Goal: Navigation & Orientation: Find specific page/section

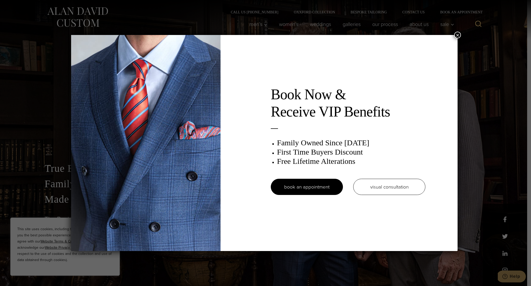
click at [458, 35] on button "×" at bounding box center [457, 35] width 7 height 7
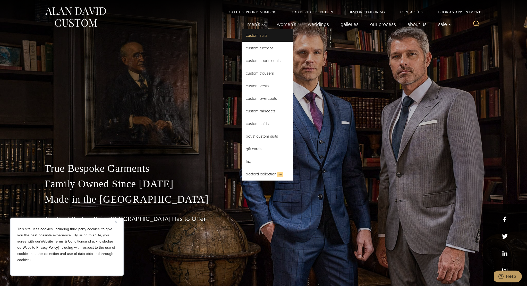
click at [256, 38] on link "Custom Suits" at bounding box center [266, 35] width 51 height 12
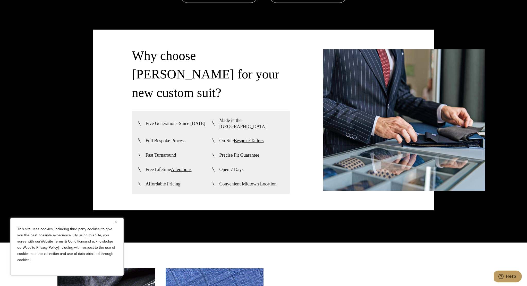
scroll to position [1397, 0]
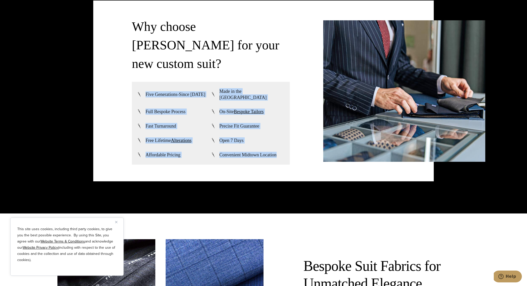
drag, startPoint x: 281, startPoint y: 141, endPoint x: 139, endPoint y: 74, distance: 157.7
click at [139, 82] on div "Five Generations-Since 1913 Made in the USA Full Bespoke Process On-Site Bespok…" at bounding box center [211, 123] width 158 height 83
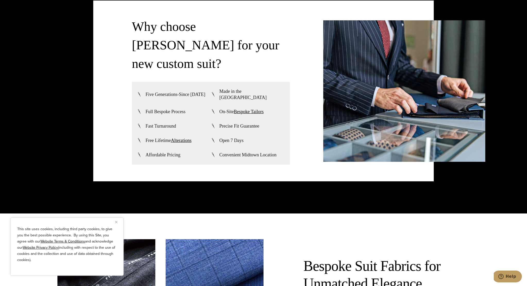
click at [134, 82] on div "Five Generations-Since 1913 Made in the USA Full Bespoke Process On-Site Bespok…" at bounding box center [211, 123] width 158 height 83
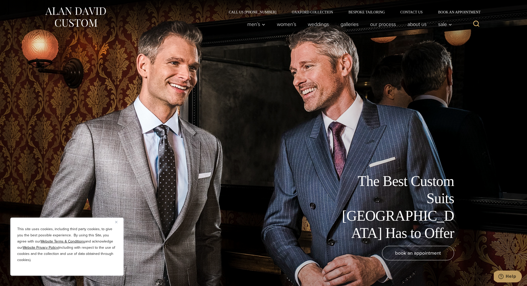
scroll to position [0, 0]
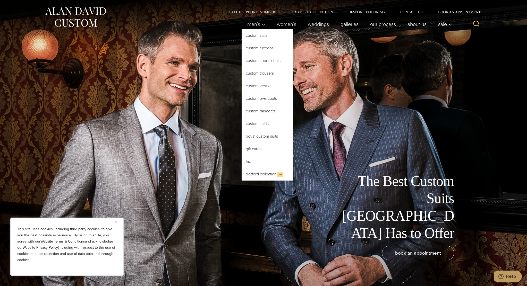
click at [253, 37] on link "Custom Suits" at bounding box center [266, 35] width 51 height 12
click at [257, 49] on link "Custom Tuxedos" at bounding box center [266, 48] width 51 height 12
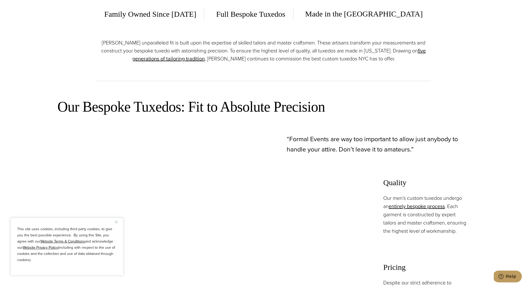
scroll to position [444, 0]
